Goal: Register for event/course: Register for event/course

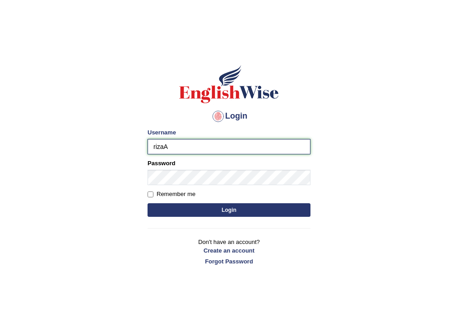
click at [154, 145] on input "rizaA" at bounding box center [229, 146] width 163 height 15
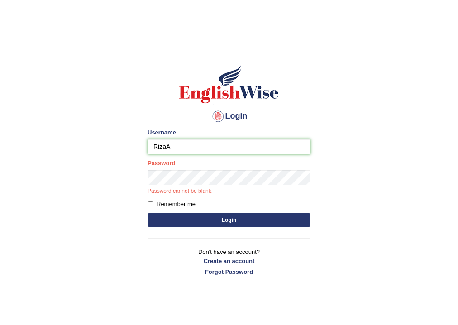
type input "RizaA"
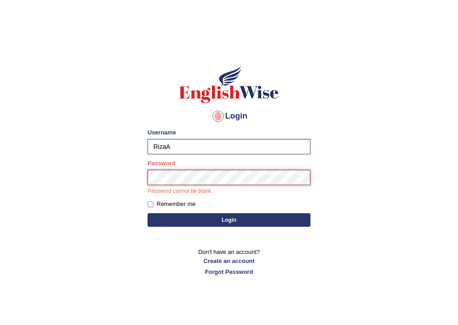
click at [148, 213] on button "Login" at bounding box center [229, 220] width 163 height 14
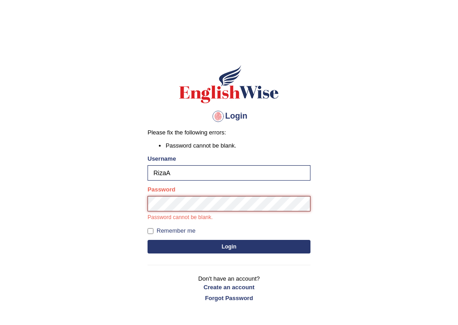
click at [148, 240] on button "Login" at bounding box center [229, 247] width 163 height 14
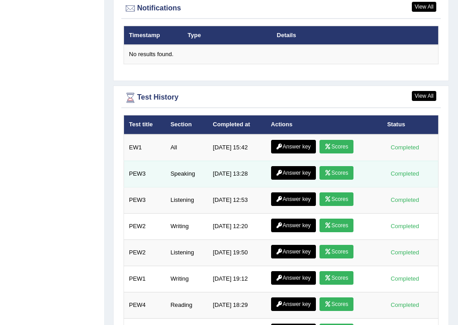
scroll to position [1254, 0]
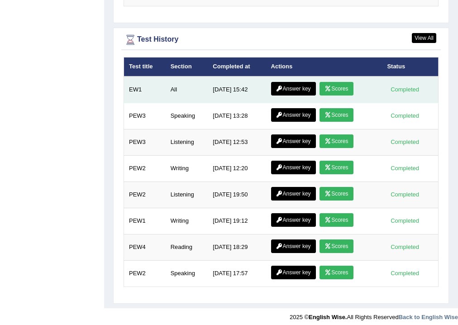
click at [332, 83] on link "Scores" at bounding box center [337, 89] width 34 height 14
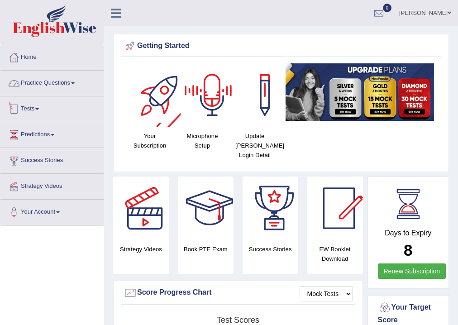
click at [70, 80] on link "Practice Questions" at bounding box center [51, 82] width 103 height 23
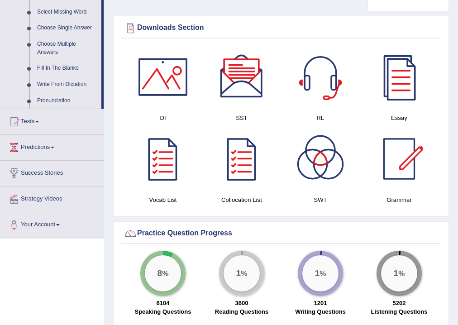
scroll to position [507, 0]
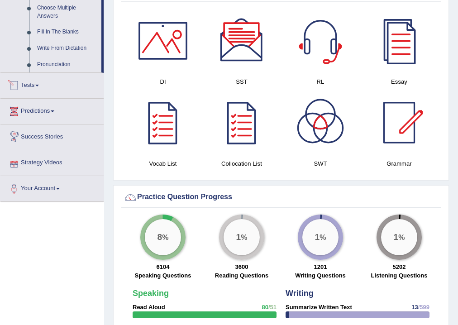
click at [49, 85] on link "Tests" at bounding box center [51, 84] width 103 height 23
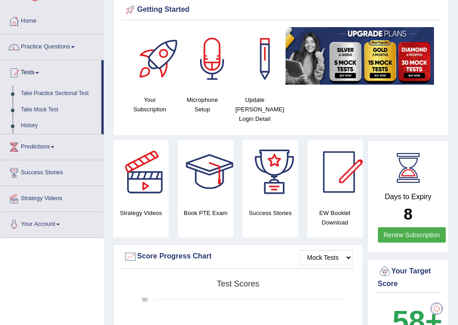
scroll to position [0, 0]
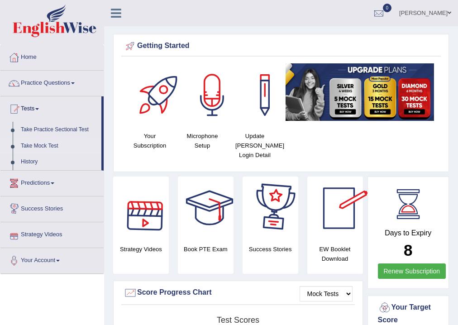
click at [50, 147] on link "Take Mock Test" at bounding box center [59, 146] width 85 height 16
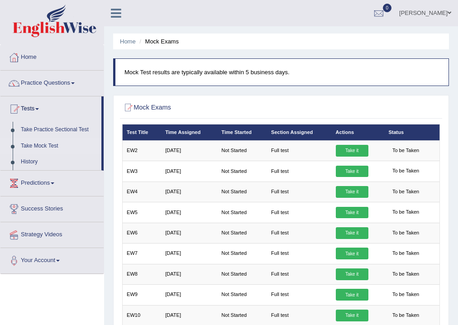
click at [49, 144] on link "Take Mock Test" at bounding box center [59, 146] width 85 height 16
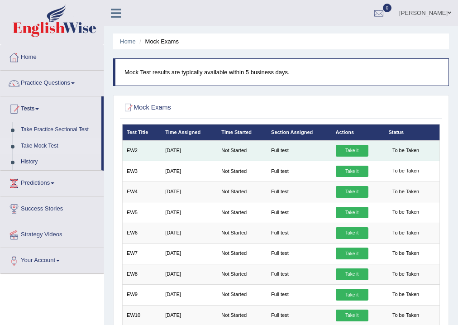
click at [359, 149] on link "Take it" at bounding box center [352, 151] width 33 height 12
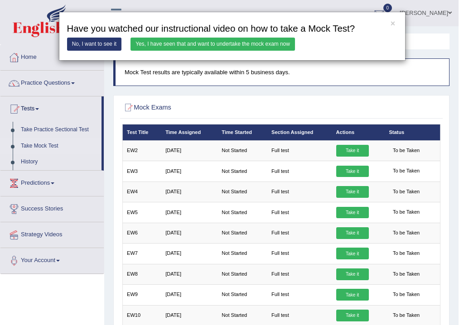
click at [194, 43] on link "Yes, I have seen that and want to undertake the mock exam now" at bounding box center [212, 44] width 164 height 13
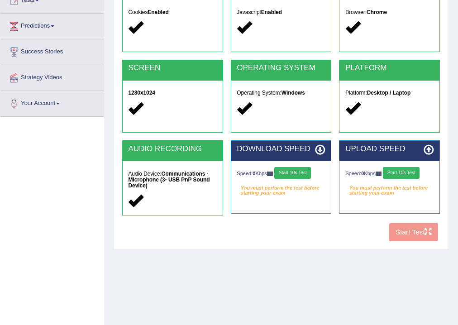
scroll to position [150, 0]
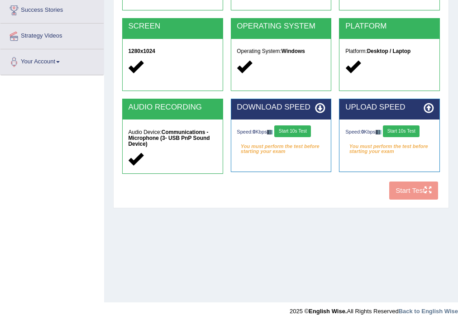
click at [272, 138] on div "Speed: 0 Kbps Start 10s Test" at bounding box center [281, 132] width 88 height 14
click at [284, 133] on button "Start 10s Test" at bounding box center [292, 131] width 37 height 12
click at [406, 130] on button "Start 10s Test" at bounding box center [401, 131] width 37 height 12
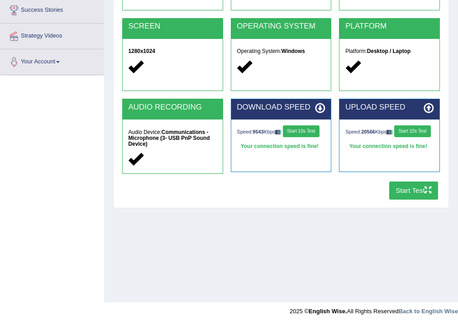
click at [404, 192] on button "Start Test" at bounding box center [414, 191] width 49 height 18
